Goal: Use online tool/utility: Utilize a website feature to perform a specific function

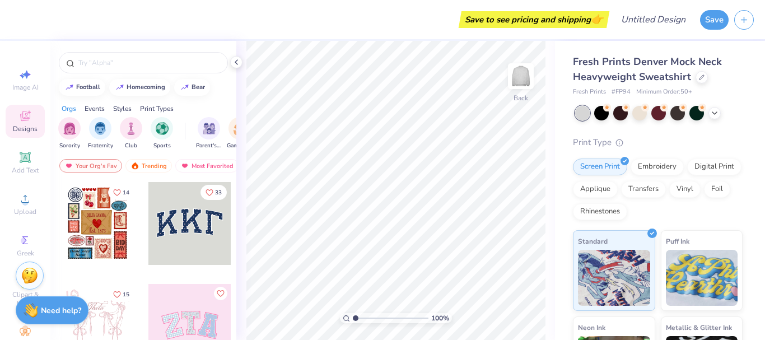
click at [645, 163] on div "Embroidery" at bounding box center [657, 166] width 53 height 17
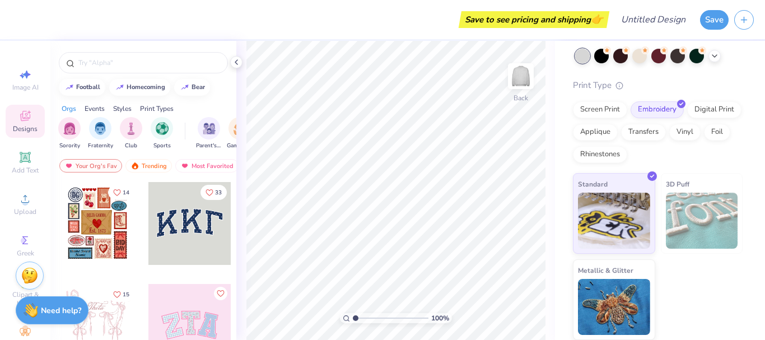
scroll to position [57, 0]
click at [687, 232] on img at bounding box center [702, 221] width 72 height 56
click at [593, 113] on div "Screen Print" at bounding box center [600, 109] width 54 height 17
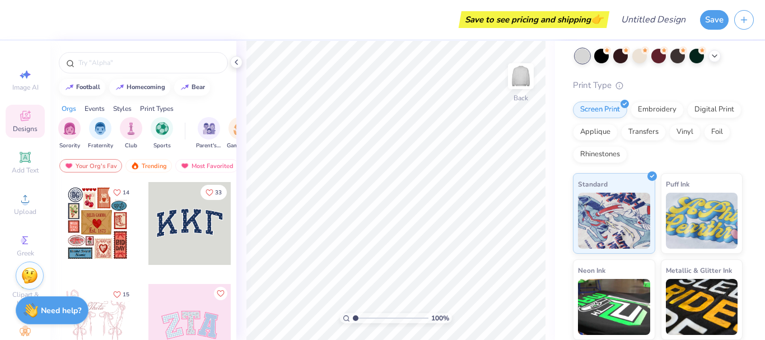
click at [666, 136] on div "Transfers" at bounding box center [643, 132] width 45 height 17
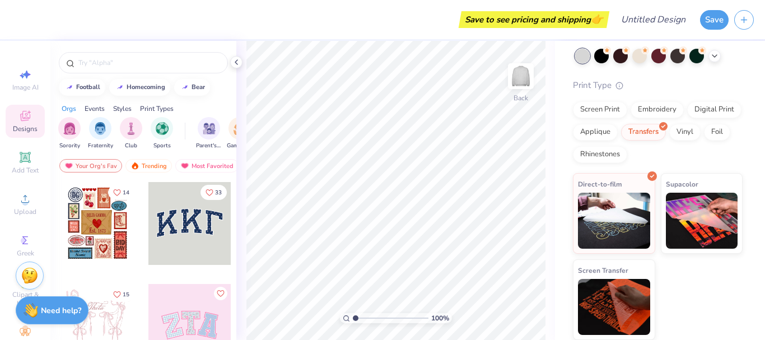
click at [687, 118] on div "Digital Print" at bounding box center [714, 109] width 54 height 17
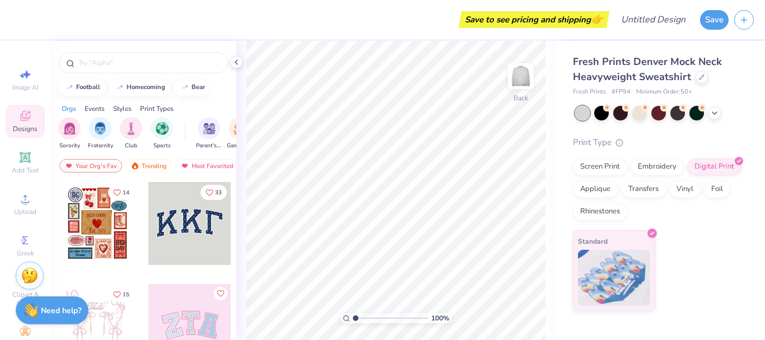
scroll to position [0, 0]
click at [597, 189] on div "Applique" at bounding box center [595, 189] width 45 height 17
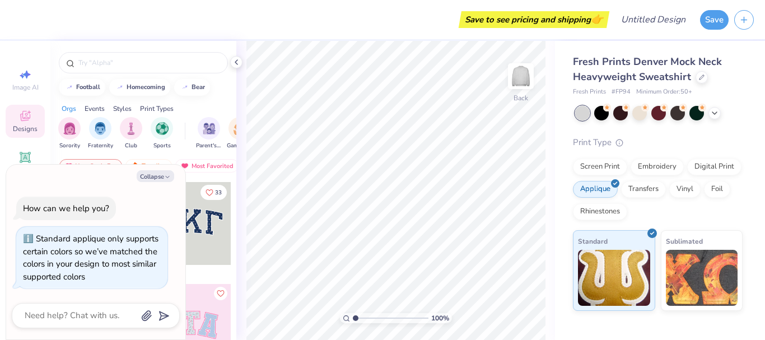
click at [628, 189] on div "Transfers" at bounding box center [643, 189] width 45 height 17
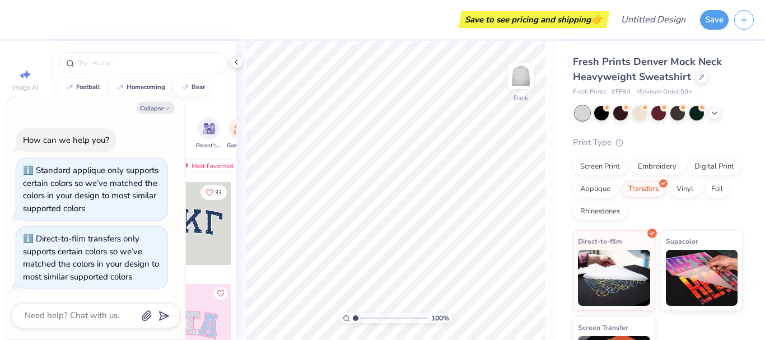
click at [627, 209] on div "Rhinestones" at bounding box center [600, 211] width 54 height 17
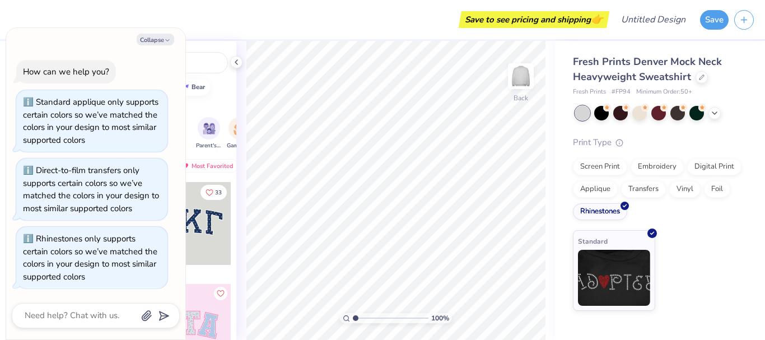
click at [606, 188] on div "Applique" at bounding box center [595, 189] width 45 height 17
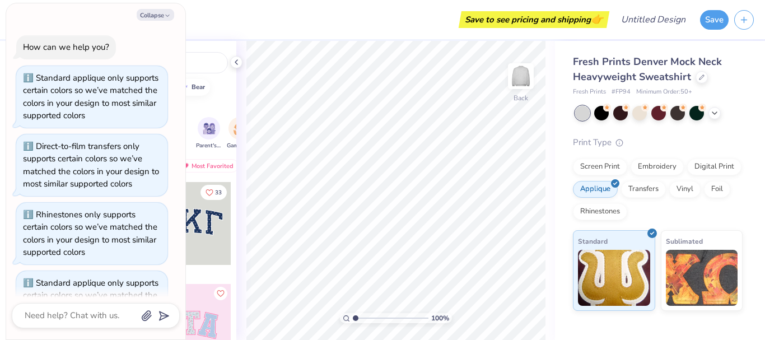
scroll to position [44, 0]
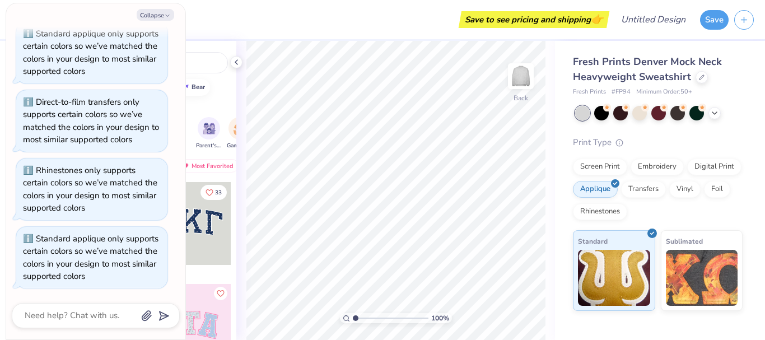
click at [600, 165] on div "Screen Print" at bounding box center [600, 166] width 54 height 17
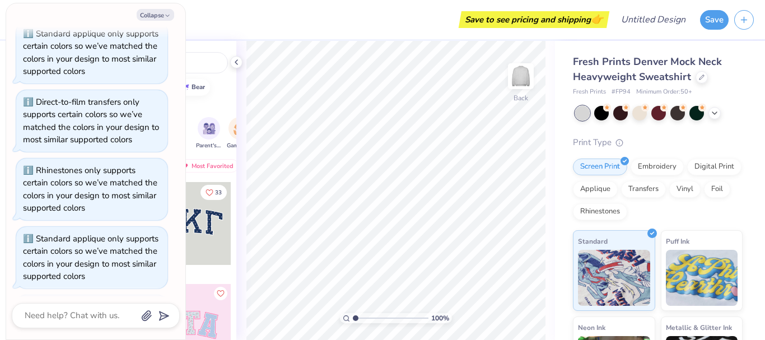
scroll to position [113, 0]
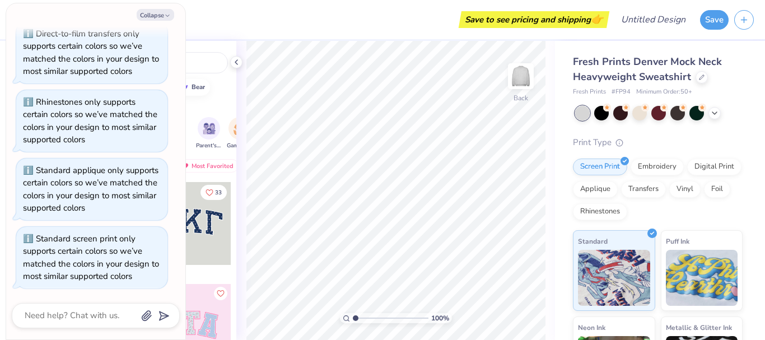
click at [654, 167] on div "Embroidery" at bounding box center [657, 166] width 53 height 17
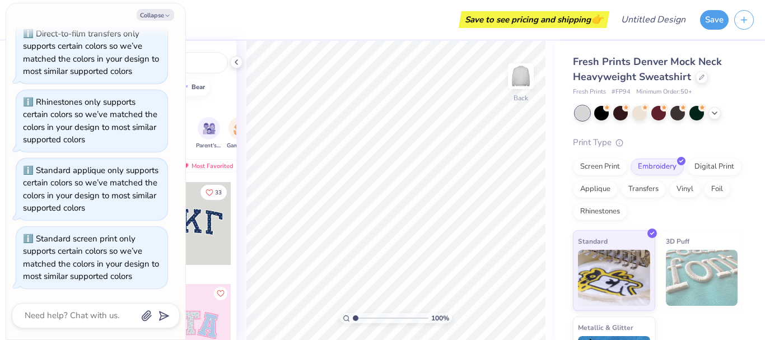
scroll to position [57, 0]
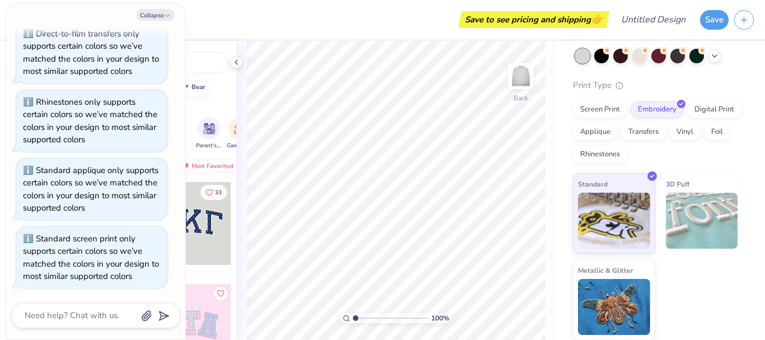
click at [692, 217] on img at bounding box center [702, 221] width 72 height 56
click at [600, 206] on img at bounding box center [614, 221] width 72 height 56
click at [587, 83] on div "Print Type" at bounding box center [658, 85] width 170 height 13
click at [153, 17] on button "Collapse" at bounding box center [156, 15] width 38 height 12
type textarea "x"
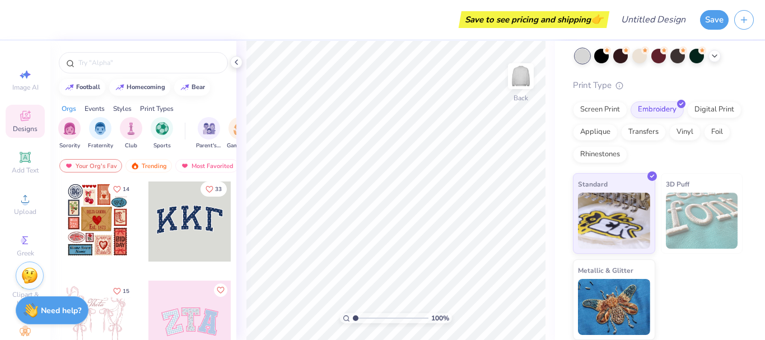
scroll to position [0, 0]
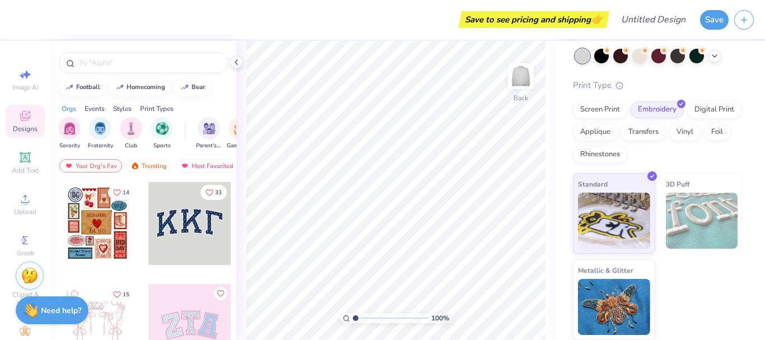
click at [108, 59] on input "text" at bounding box center [148, 62] width 143 height 11
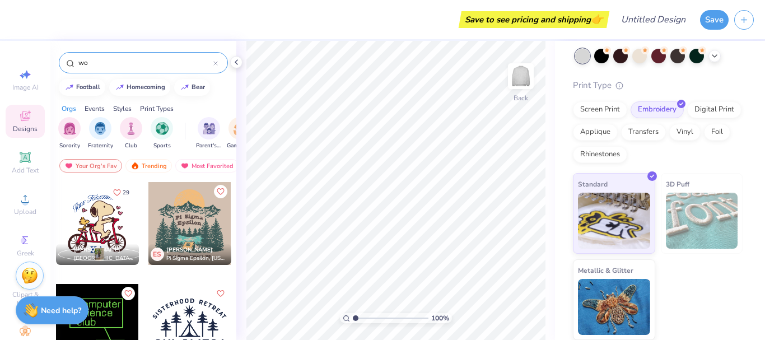
type input "w"
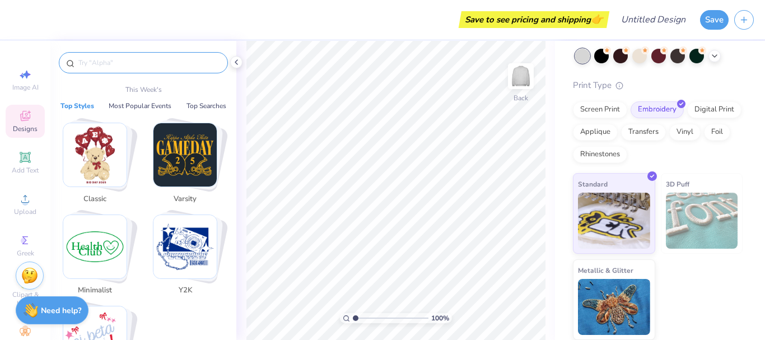
click at [20, 158] on icon at bounding box center [25, 157] width 11 height 11
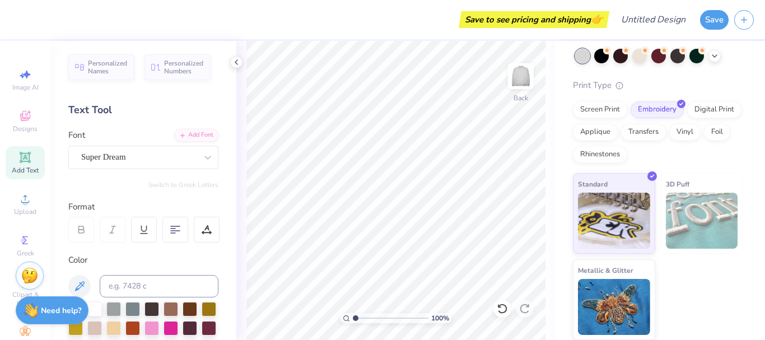
click at [146, 159] on div "Super Dream" at bounding box center [139, 156] width 118 height 17
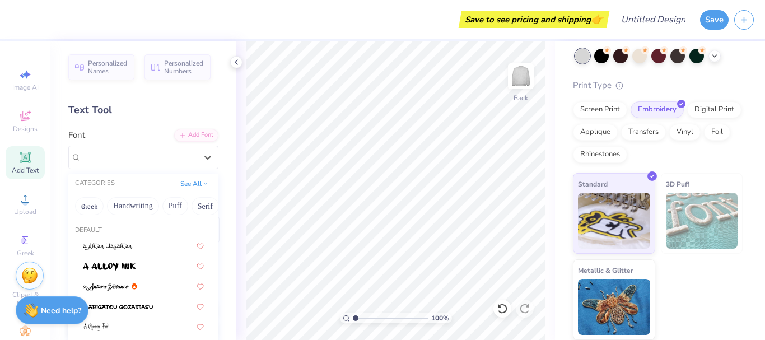
click at [130, 266] on img at bounding box center [109, 267] width 53 height 8
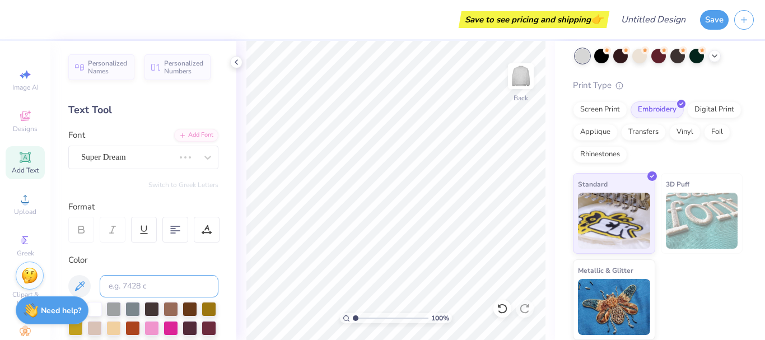
click at [154, 286] on input at bounding box center [159, 286] width 119 height 22
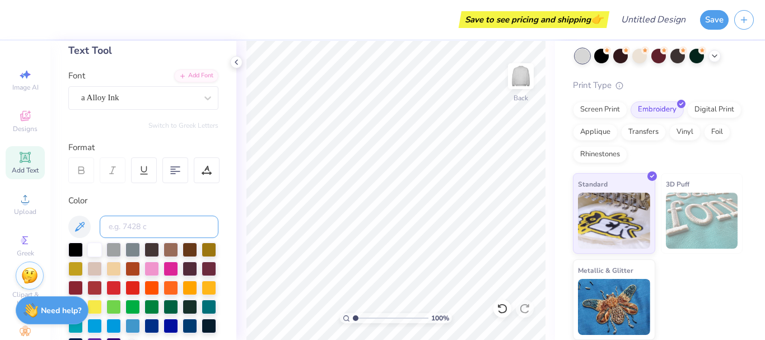
scroll to position [62, 0]
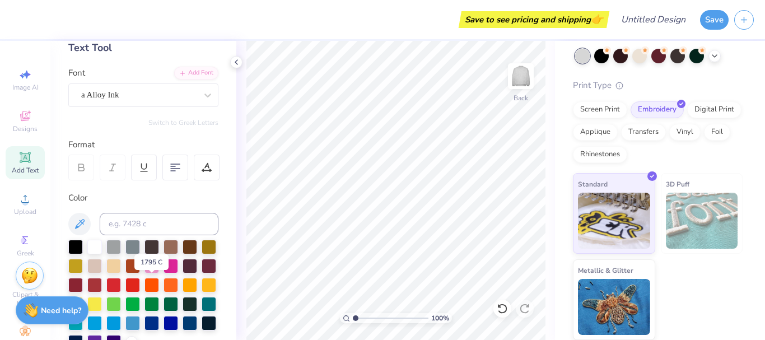
click at [121, 283] on div at bounding box center [113, 285] width 15 height 15
click at [141, 223] on input at bounding box center [159, 224] width 119 height 22
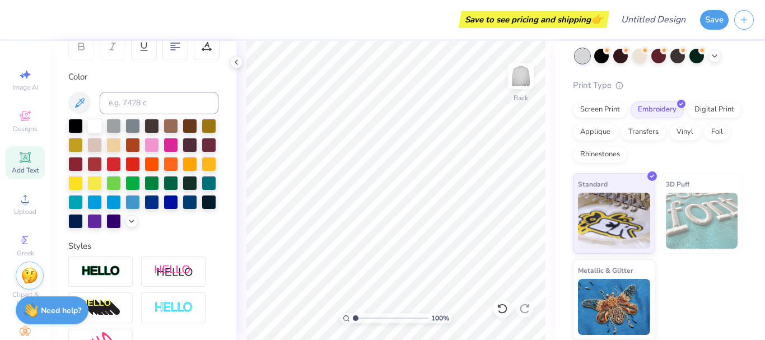
scroll to position [185, 0]
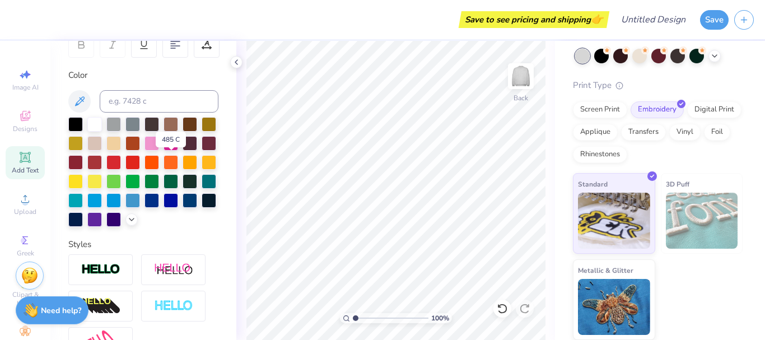
click at [140, 165] on div at bounding box center [132, 162] width 15 height 15
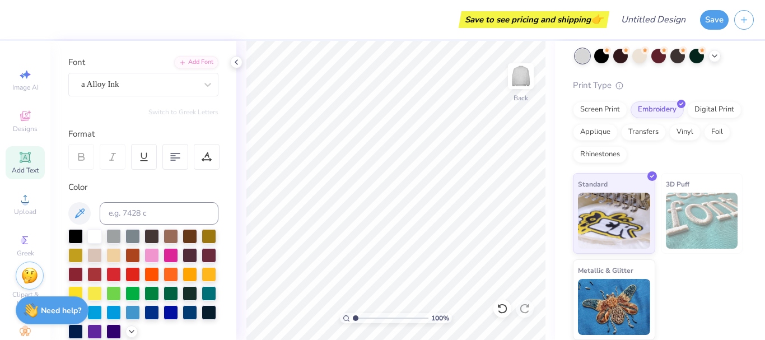
scroll to position [72, 0]
click at [198, 87] on div at bounding box center [208, 85] width 20 height 20
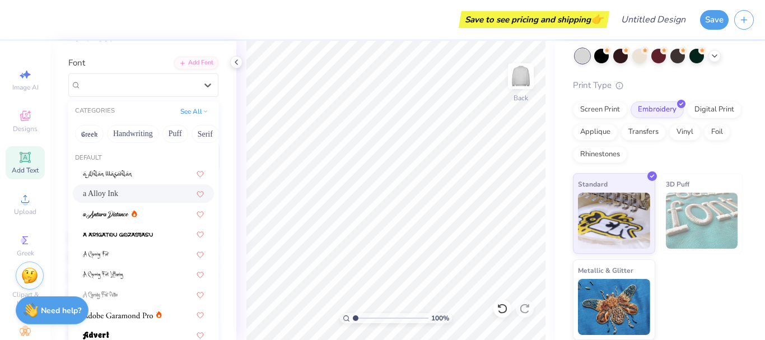
click at [156, 192] on div "a Alloy Ink" at bounding box center [143, 194] width 121 height 12
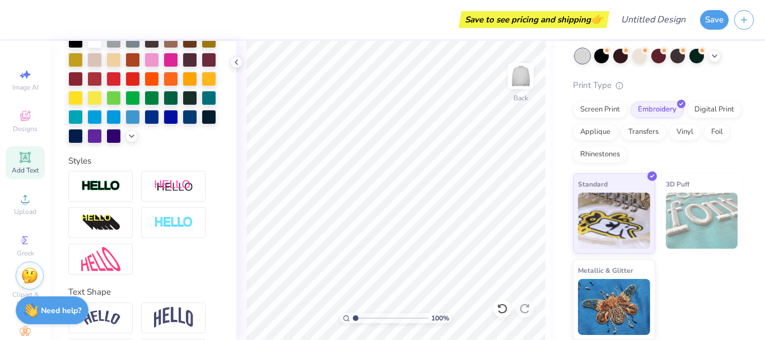
scroll to position [330, 0]
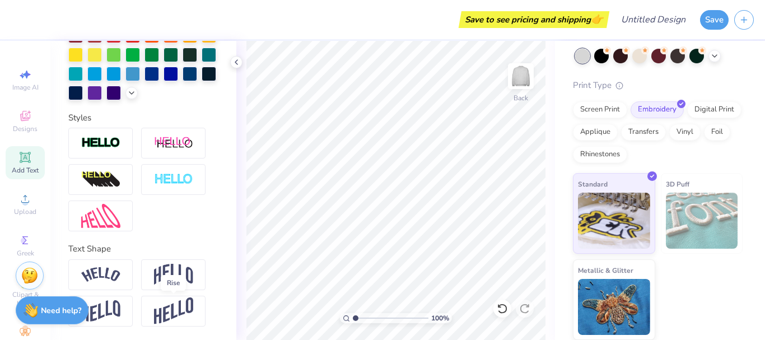
click at [156, 306] on img at bounding box center [173, 310] width 39 height 27
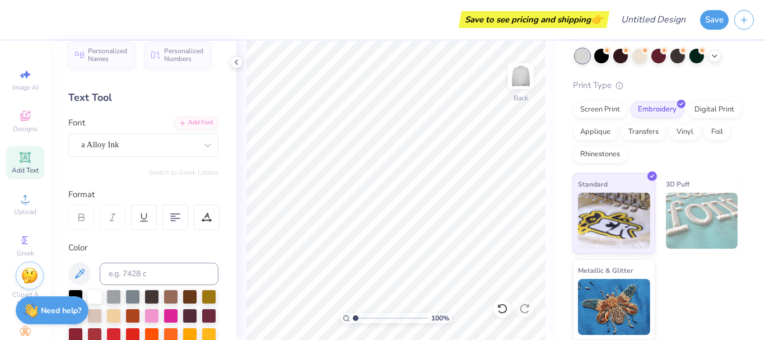
scroll to position [0, 0]
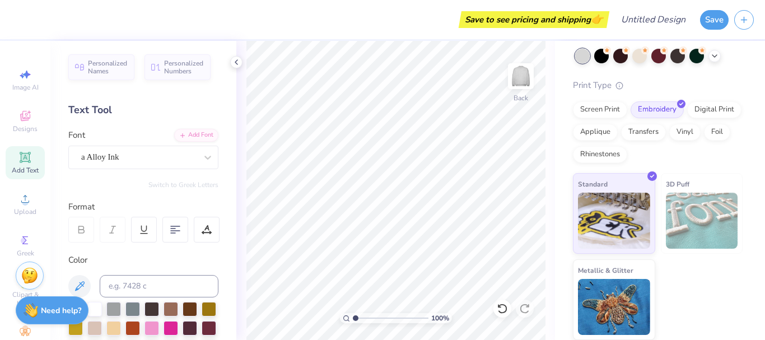
click at [104, 67] on span "Personalized Names" at bounding box center [108, 67] width 40 height 16
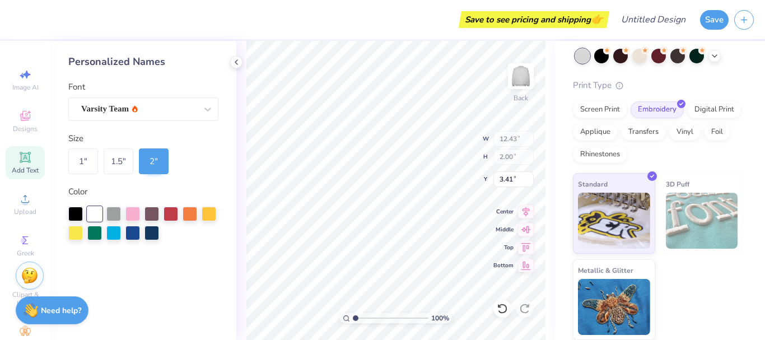
type input "3.41"
click at [177, 110] on div "Varsity Team" at bounding box center [139, 108] width 118 height 17
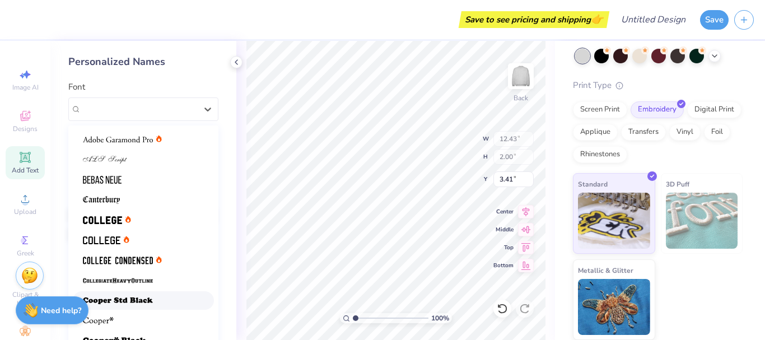
click at [148, 301] on img at bounding box center [118, 301] width 70 height 8
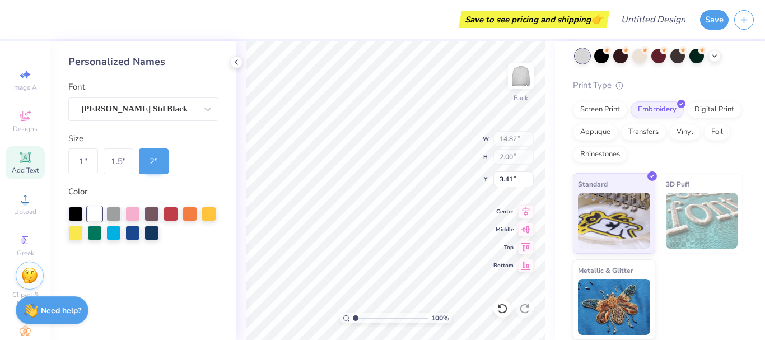
click at [170, 218] on div at bounding box center [171, 214] width 15 height 15
click at [121, 164] on div "1.5 "" at bounding box center [119, 161] width 30 height 26
type input "11.12"
type input "1.50"
type input "3.66"
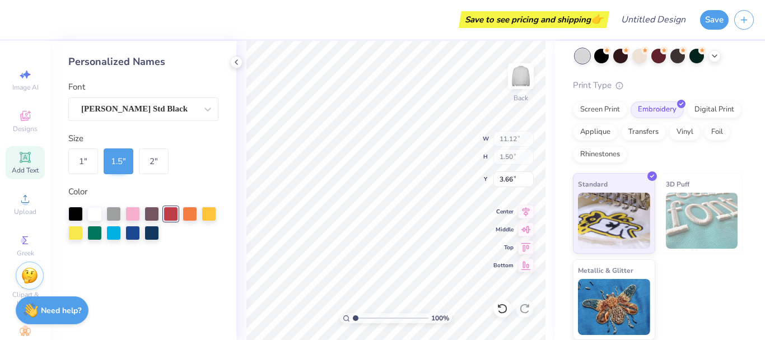
click at [87, 162] on div "1 "" at bounding box center [83, 161] width 30 height 26
type input "7.41"
type input "1.00"
type input "3.91"
click at [161, 158] on div "2 "" at bounding box center [154, 161] width 30 height 26
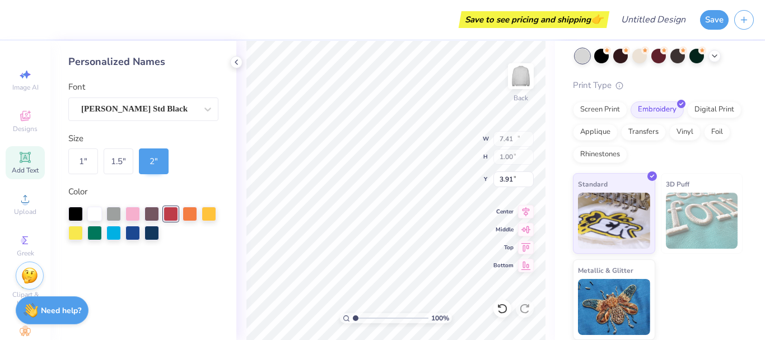
type input "14.82"
type input "2.00"
type input "3.41"
click at [12, 164] on div "Add Text" at bounding box center [25, 162] width 39 height 33
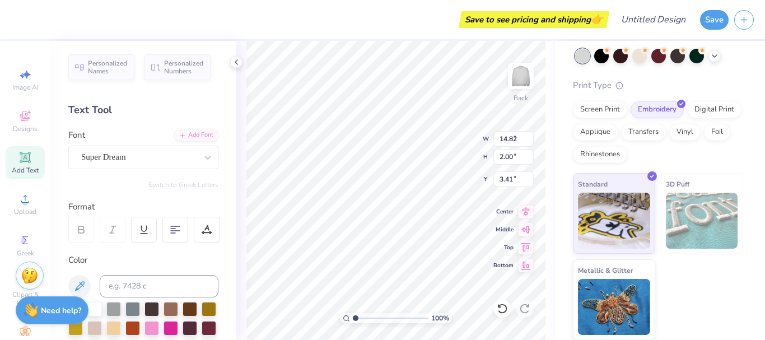
type input "5.84"
type input "1.69"
type input "9.15"
click at [530, 264] on icon at bounding box center [526, 265] width 16 height 13
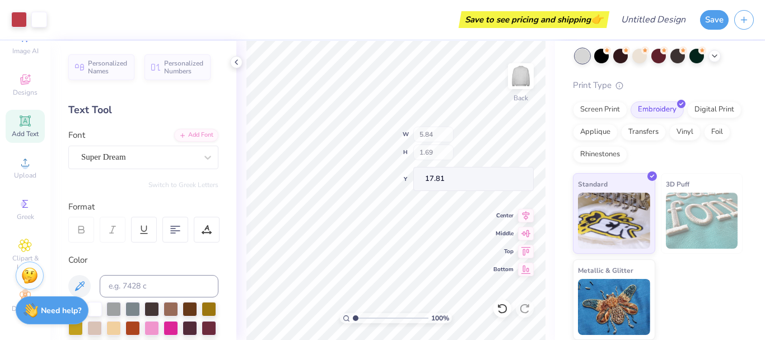
type input "17.81"
type input "12.16"
click at [601, 54] on div at bounding box center [601, 56] width 15 height 15
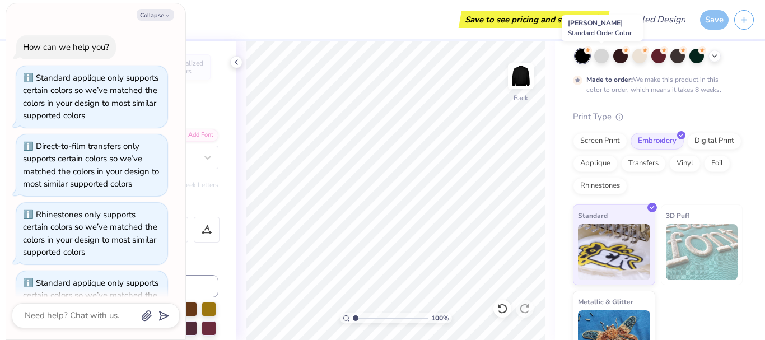
scroll to position [206, 0]
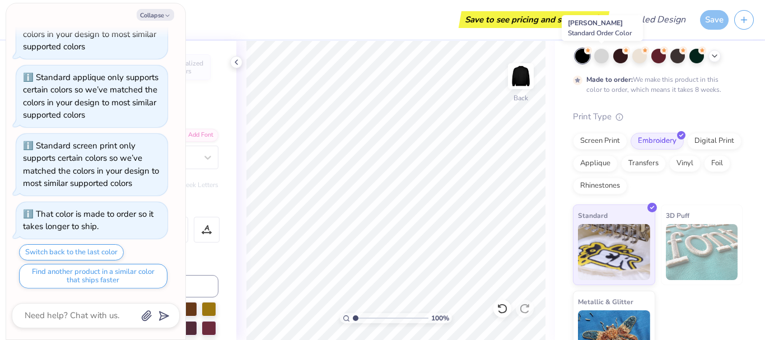
drag, startPoint x: 600, startPoint y: 58, endPoint x: 717, endPoint y: 59, distance: 116.5
click at [600, 58] on div at bounding box center [601, 56] width 15 height 15
click at [717, 59] on icon at bounding box center [714, 56] width 9 height 9
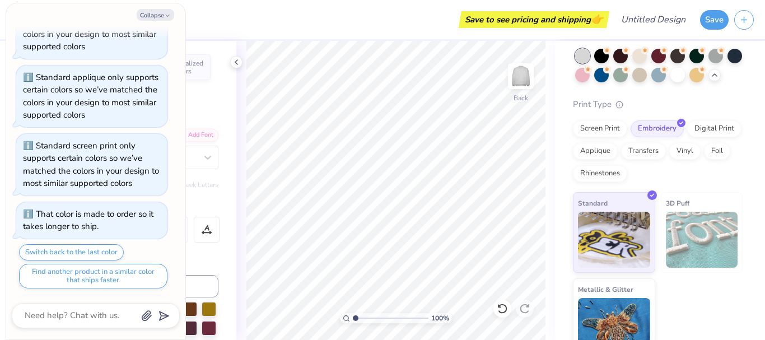
scroll to position [261, 0]
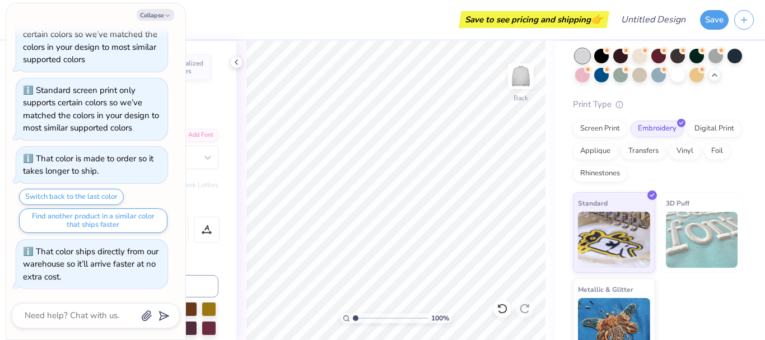
click at [153, 16] on button "Collapse" at bounding box center [156, 15] width 38 height 12
type textarea "x"
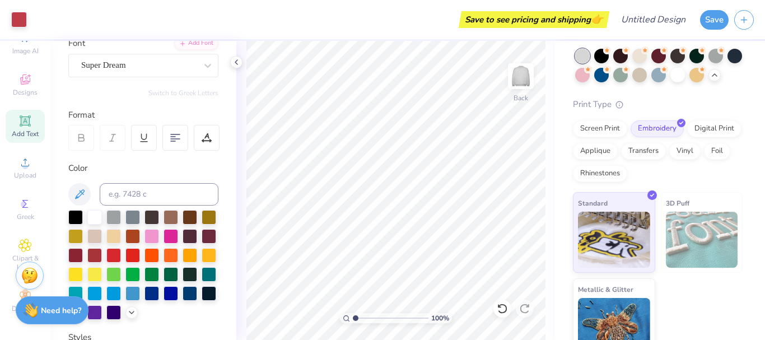
scroll to position [95, 0]
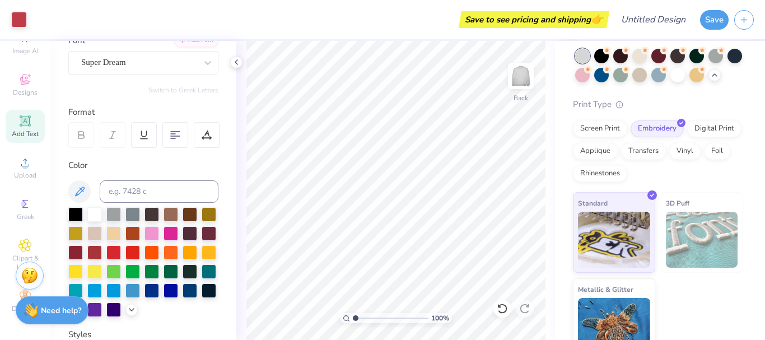
click at [21, 212] on span "Greek" at bounding box center [25, 216] width 17 height 9
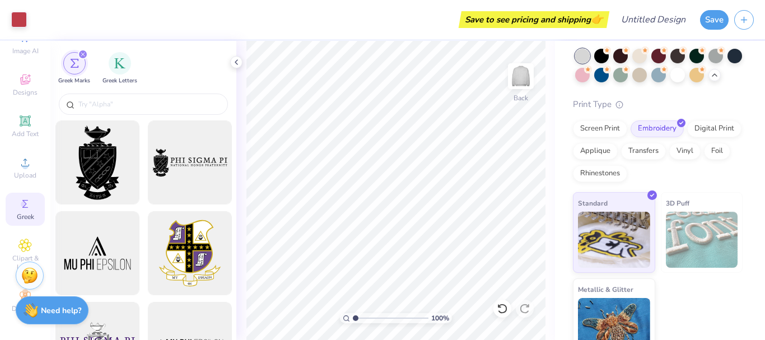
click at [22, 242] on icon at bounding box center [25, 245] width 6 height 6
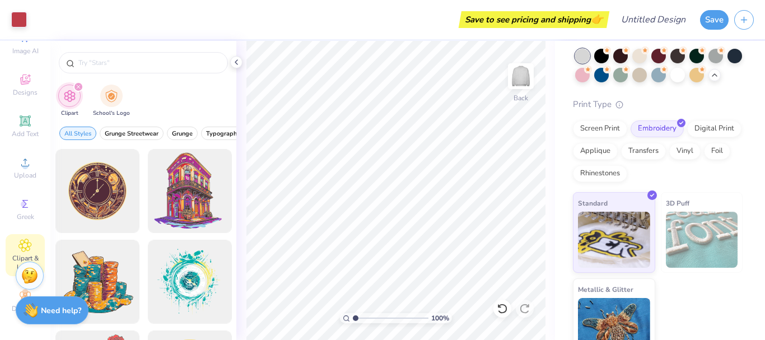
click at [12, 292] on div "Decorate" at bounding box center [25, 300] width 39 height 33
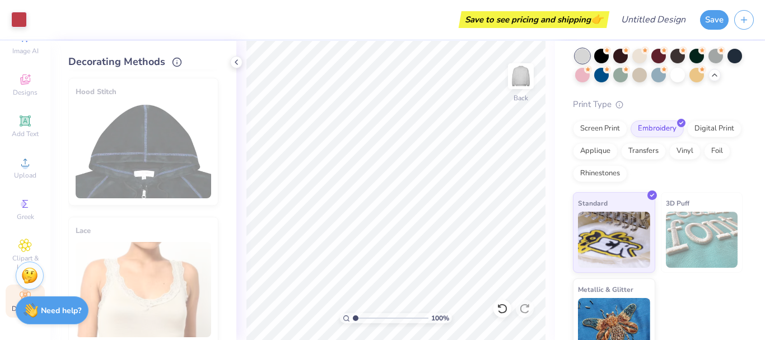
scroll to position [0, 0]
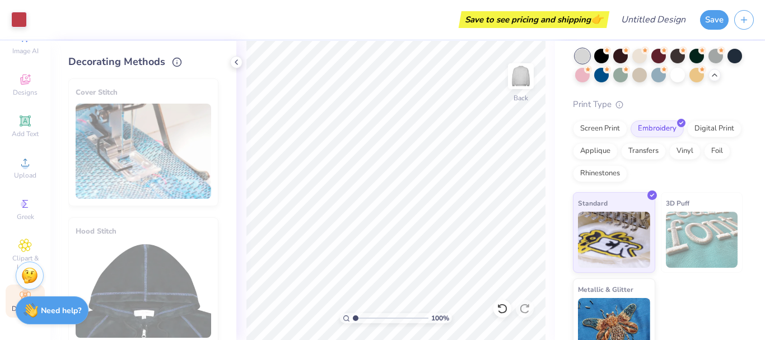
click at [25, 78] on div "Designs" at bounding box center [25, 84] width 39 height 33
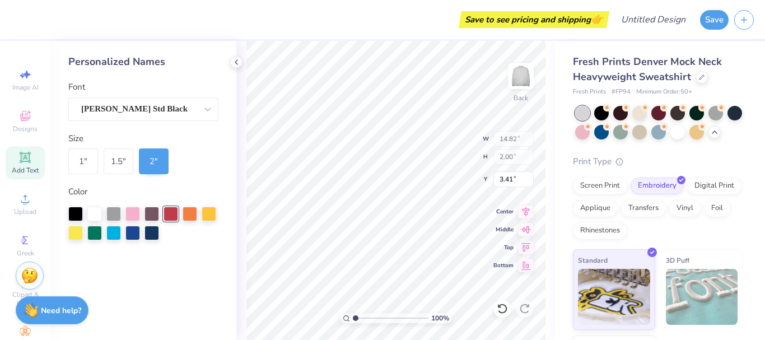
click at [241, 149] on div "100 % Back W 14.82 14.82 " H 2.00 2.00 " Y 3.41 3.41 " Center Middle Top Bottom" at bounding box center [395, 190] width 319 height 299
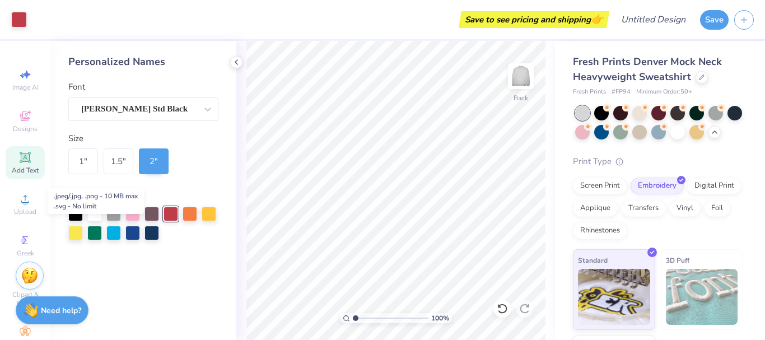
click at [24, 214] on span "Upload" at bounding box center [25, 211] width 22 height 9
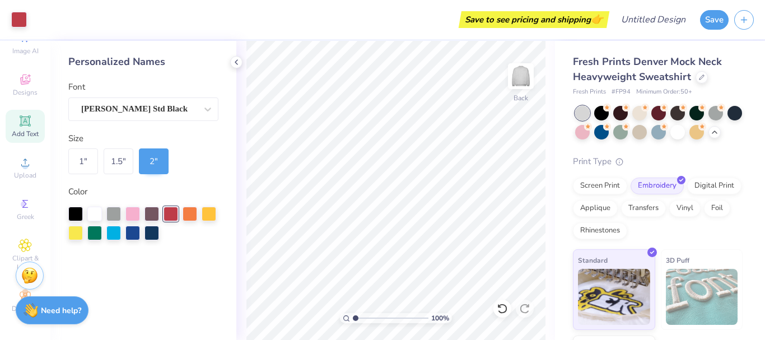
click at [8, 293] on div "Decorate" at bounding box center [25, 300] width 39 height 33
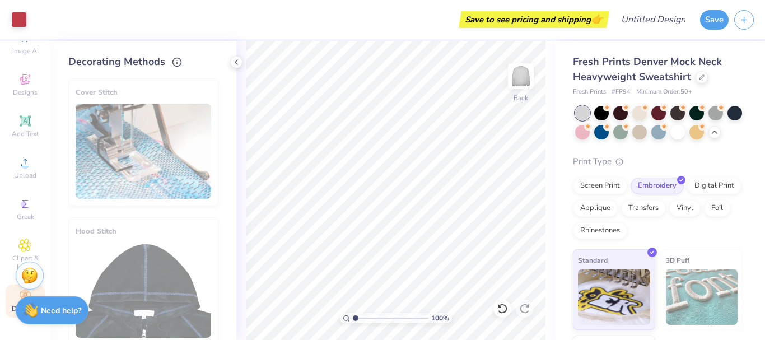
click at [12, 240] on div "Clipart & logos" at bounding box center [25, 255] width 39 height 42
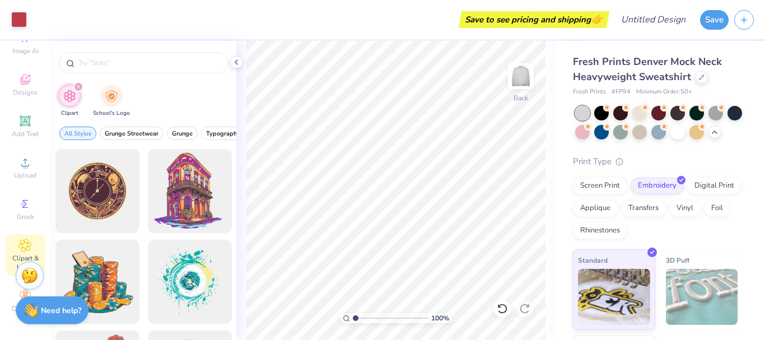
click at [18, 212] on span "Greek" at bounding box center [25, 216] width 17 height 9
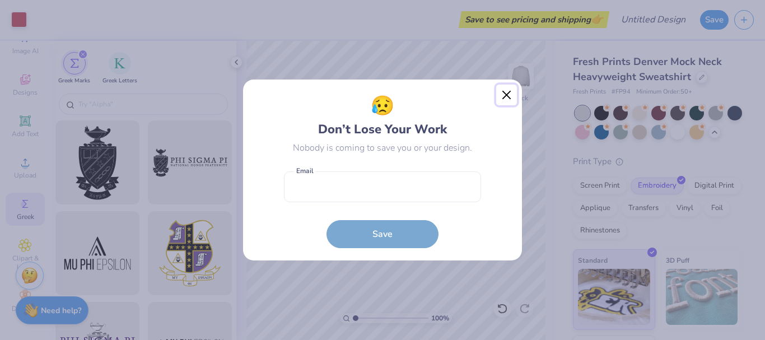
click at [498, 99] on button "Close" at bounding box center [506, 95] width 21 height 21
